Goal: Participate in discussion: Engage in conversation with other users on a specific topic

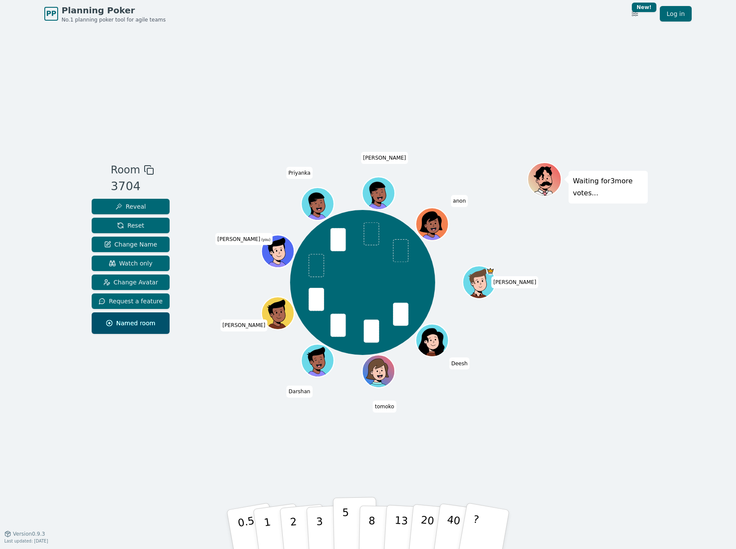
click at [350, 524] on button "5" at bounding box center [355, 529] width 44 height 65
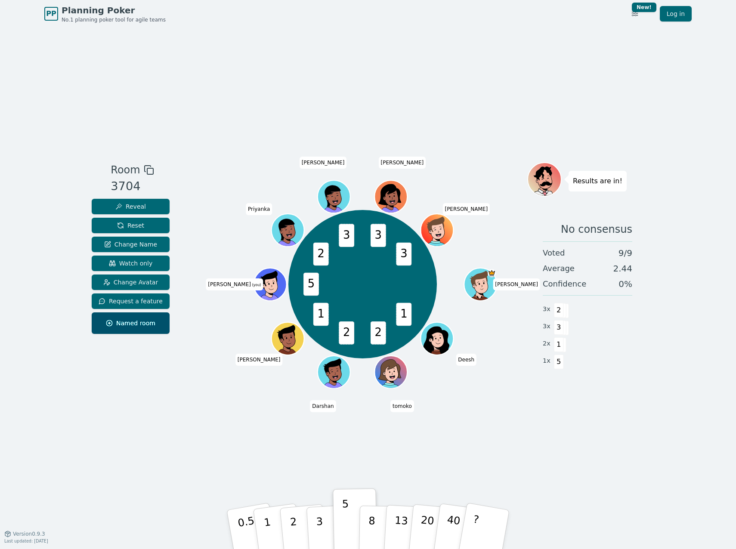
click at [533, 427] on div "Room 3704 Reveal Reset Change Name Watch only Change Avatar Request a feature N…" at bounding box center [368, 281] width 560 height 506
click at [294, 527] on p "2" at bounding box center [294, 531] width 11 height 47
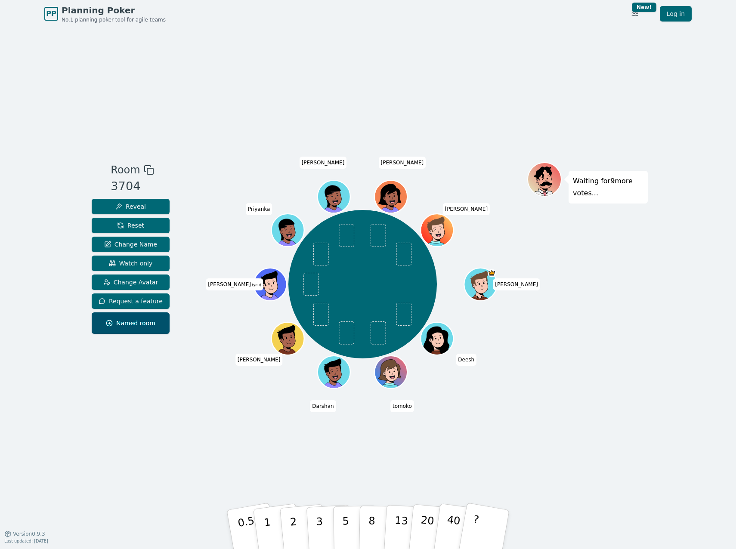
drag, startPoint x: 676, startPoint y: 312, endPoint x: 735, endPoint y: 342, distance: 66.4
click at [676, 312] on div "PP Planning Poker No.1 planning poker tool for agile teams Toggle theme New! Lo…" at bounding box center [368, 274] width 736 height 549
click at [274, 524] on button "1" at bounding box center [277, 530] width 51 height 70
click at [294, 527] on p "2" at bounding box center [294, 531] width 11 height 47
